Goal: Information Seeking & Learning: Find specific page/section

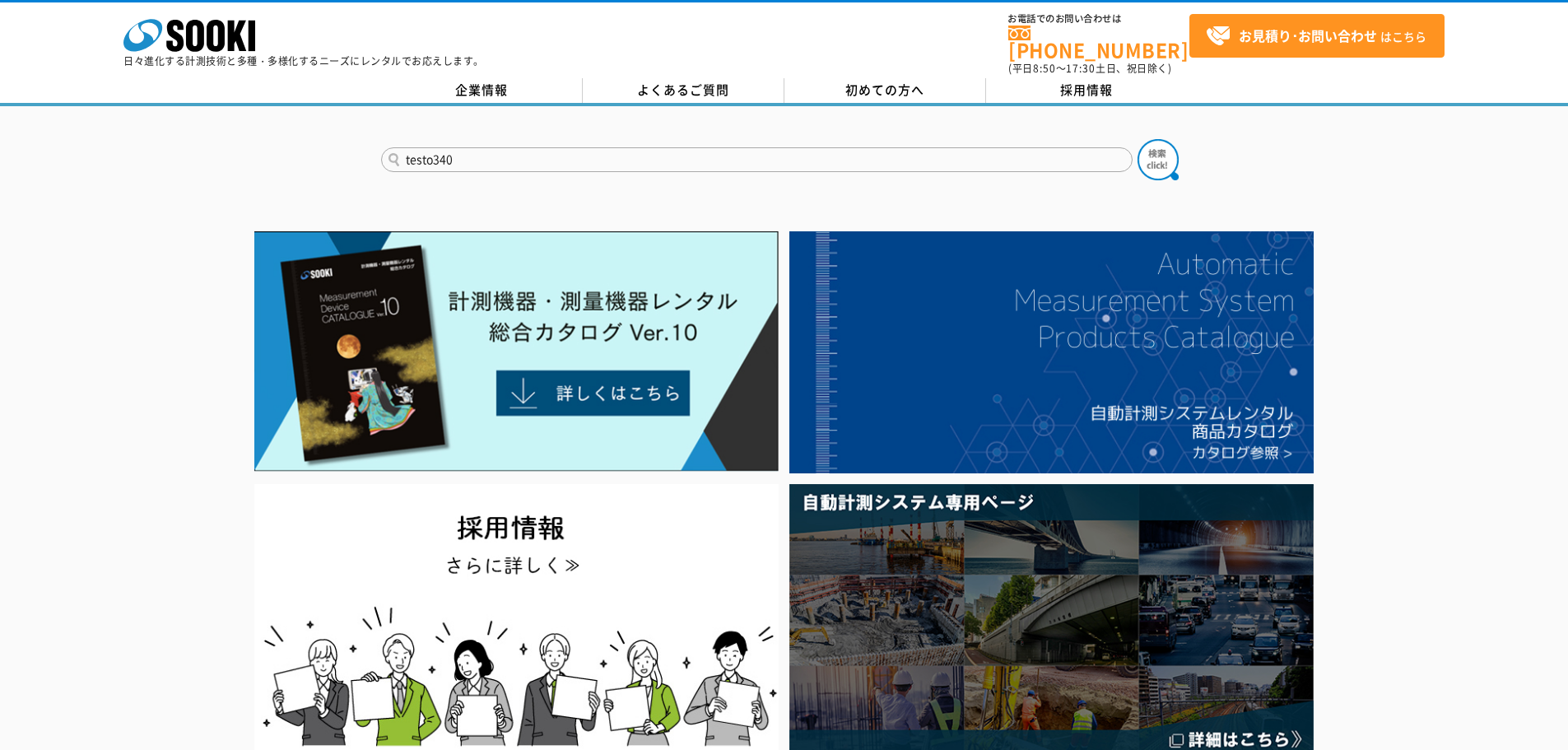
type input "testo340"
click at [1137, 139] on button at bounding box center [1158, 159] width 41 height 41
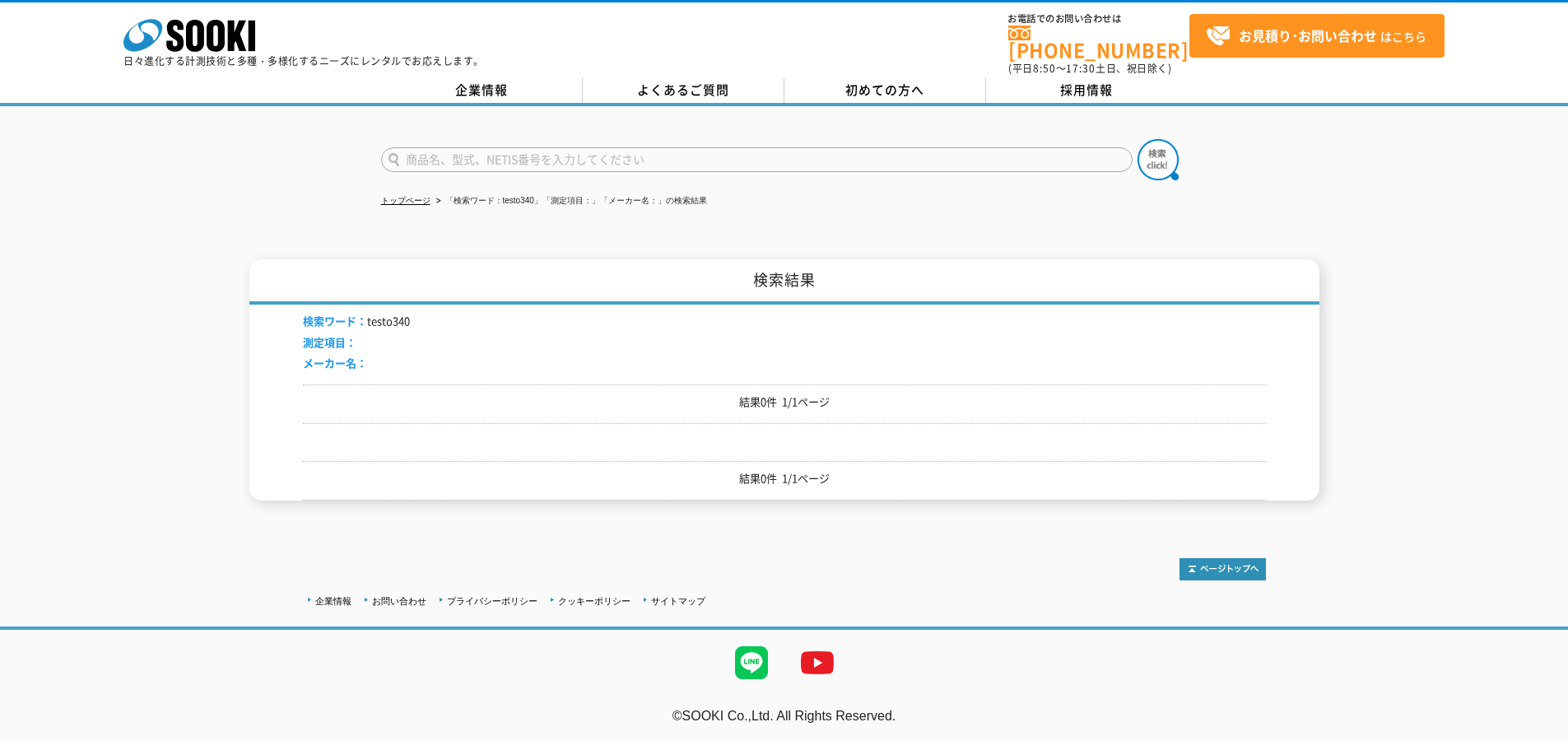
click at [702, 154] on input "text" at bounding box center [756, 159] width 752 height 24
click at [551, 178] on div "燃焼排ガス分析計" at bounding box center [537, 182] width 311 height 20
type input "燃焼排ガス分析計"
click at [1149, 146] on img at bounding box center [1158, 159] width 41 height 41
